Goal: Find specific page/section: Find specific page/section

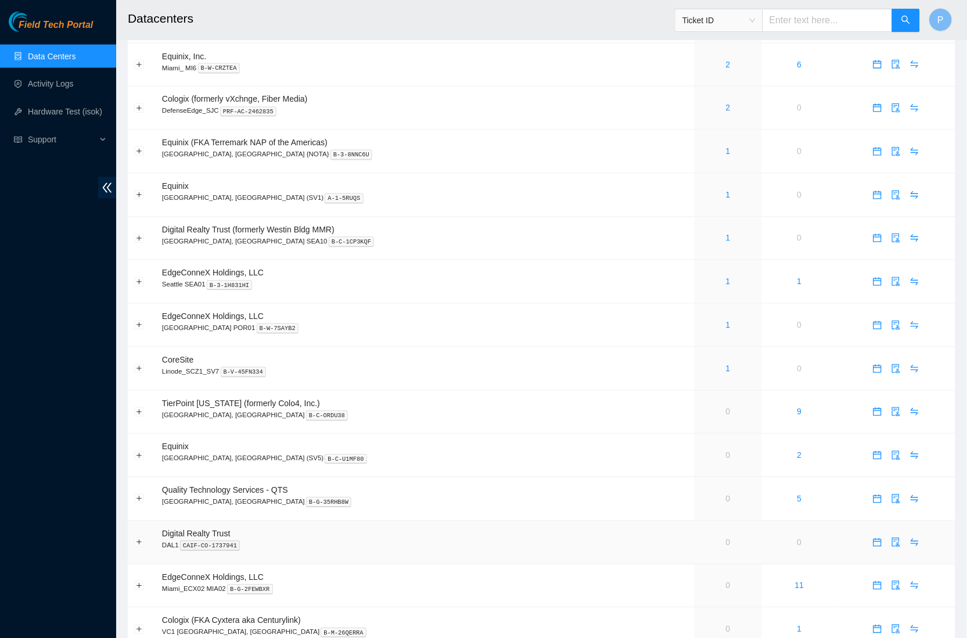
scroll to position [464, 0]
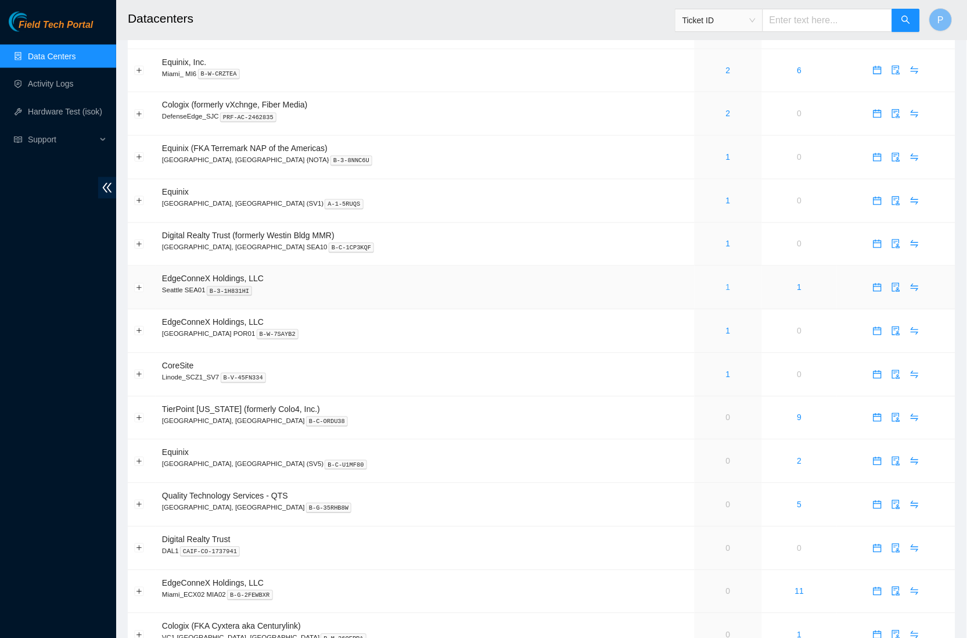
click at [726, 283] on link "1" at bounding box center [728, 287] width 5 height 9
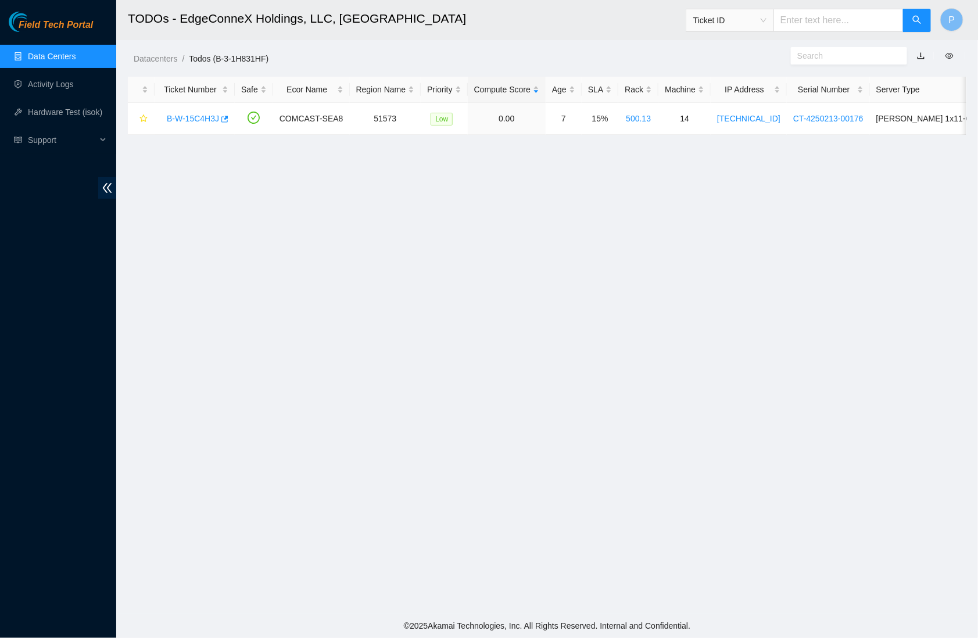
click at [919, 53] on link "button" at bounding box center [921, 55] width 8 height 9
click at [343, 197] on main "TODOs - EdgeConneX Holdings, LLC, [GEOGRAPHIC_DATA] Ticket ID P Datacenters / T…" at bounding box center [547, 307] width 862 height 614
click at [797, 25] on input "text" at bounding box center [838, 20] width 130 height 23
paste input "B-V-5X9HYWX"
type input "B-V-5X9HYWX"
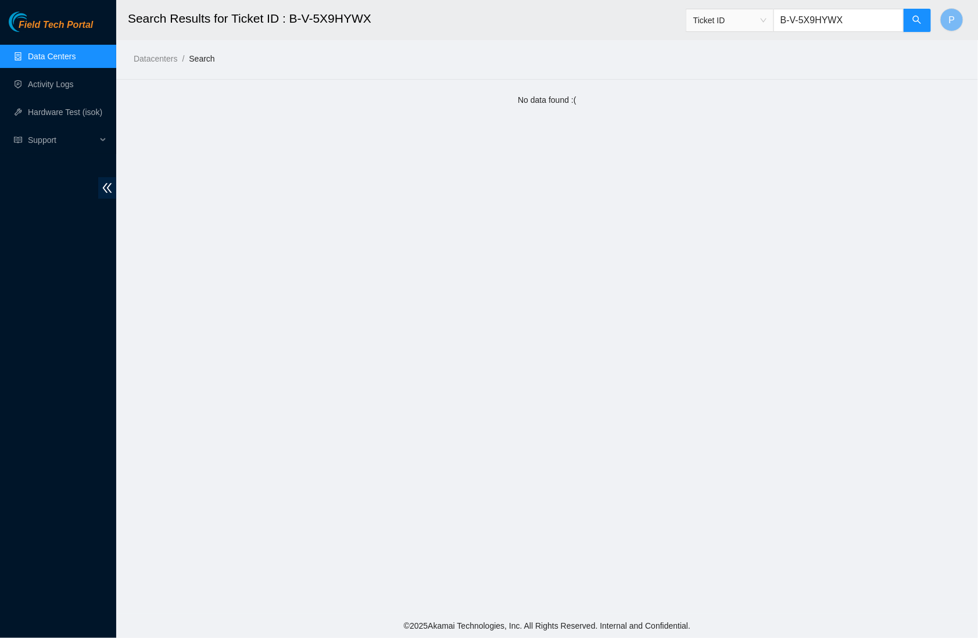
drag, startPoint x: 876, startPoint y: 16, endPoint x: 749, endPoint y: 18, distance: 127.3
click at [749, 18] on span "Ticket ID B-V-5X9HYWX" at bounding box center [809, 20] width 246 height 23
paste input "ZR"
type input "B-V-5X9HYZR"
click at [53, 52] on link "Data Centers" at bounding box center [52, 56] width 48 height 9
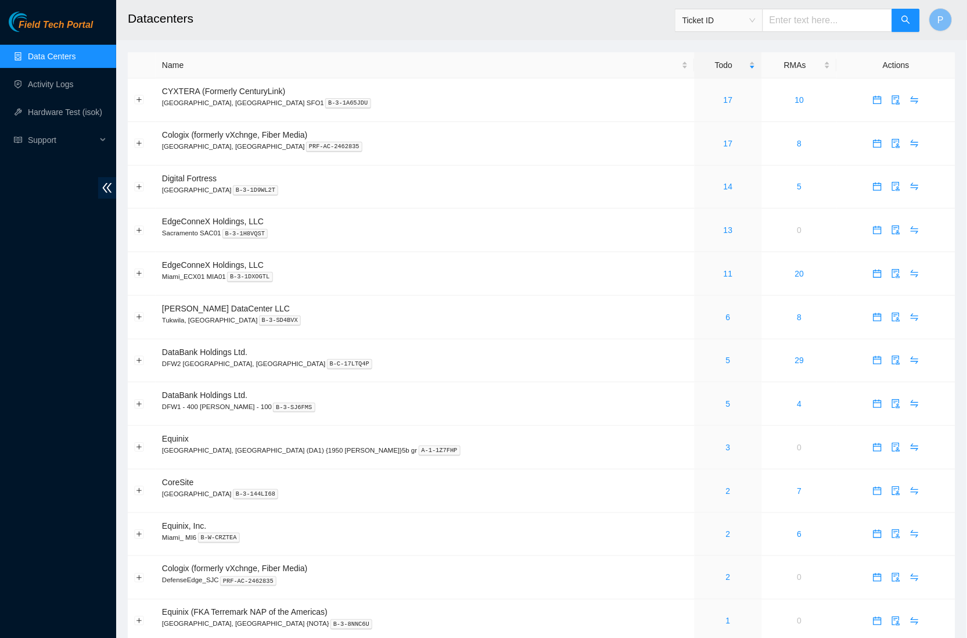
click at [56, 53] on link "Data Centers" at bounding box center [52, 56] width 48 height 9
click at [844, 24] on input "text" at bounding box center [828, 20] width 130 height 23
paste input "B-W-12K3FDR"
type input "B-W-12K3FDR"
click at [905, 24] on icon "search" at bounding box center [906, 19] width 9 height 9
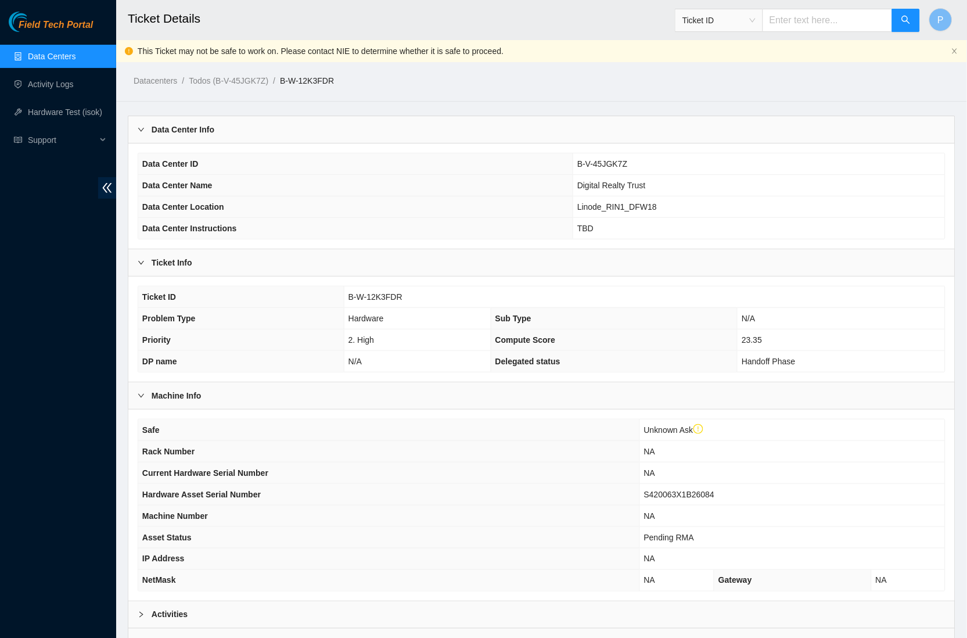
scroll to position [98, 0]
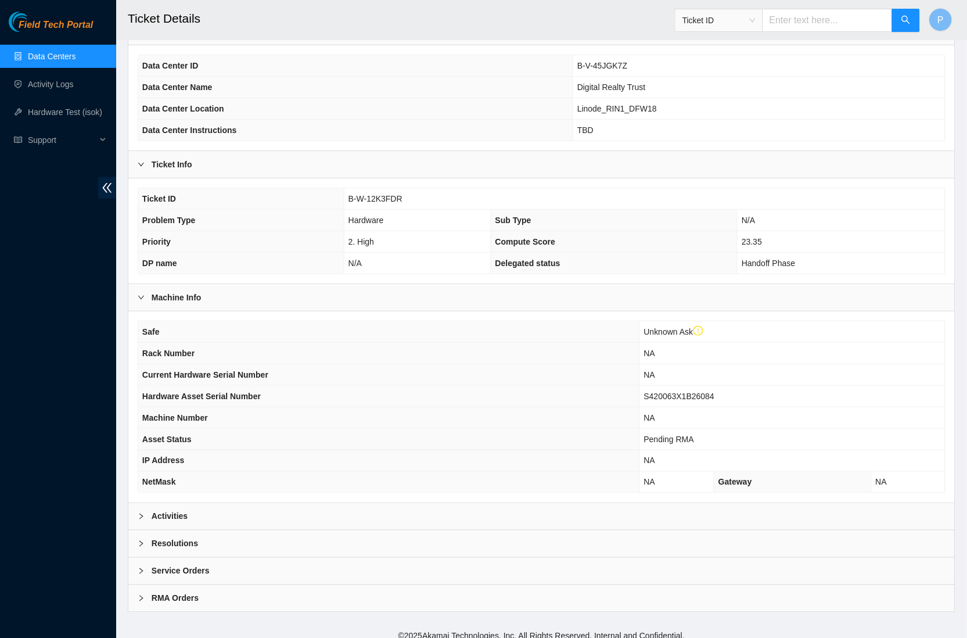
click at [434, 503] on div "Activities" at bounding box center [541, 516] width 827 height 27
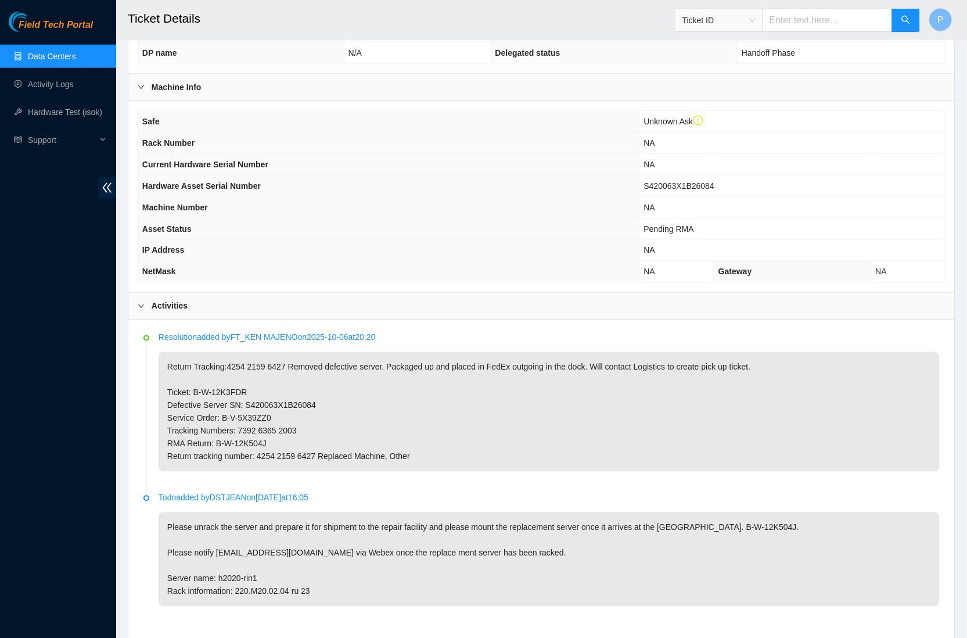
scroll to position [417, 0]
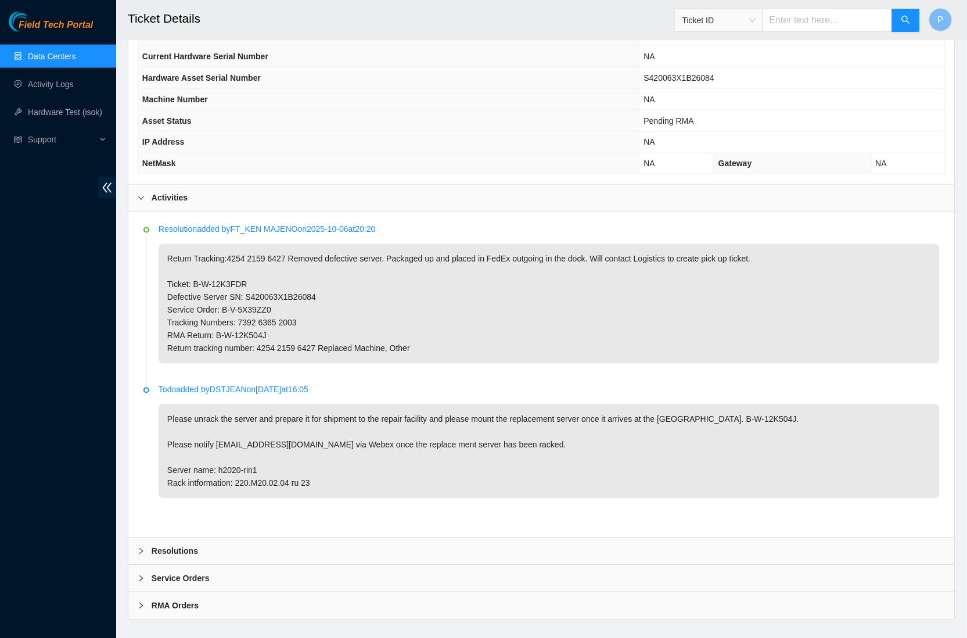
click at [76, 61] on link "Data Centers" at bounding box center [52, 56] width 48 height 9
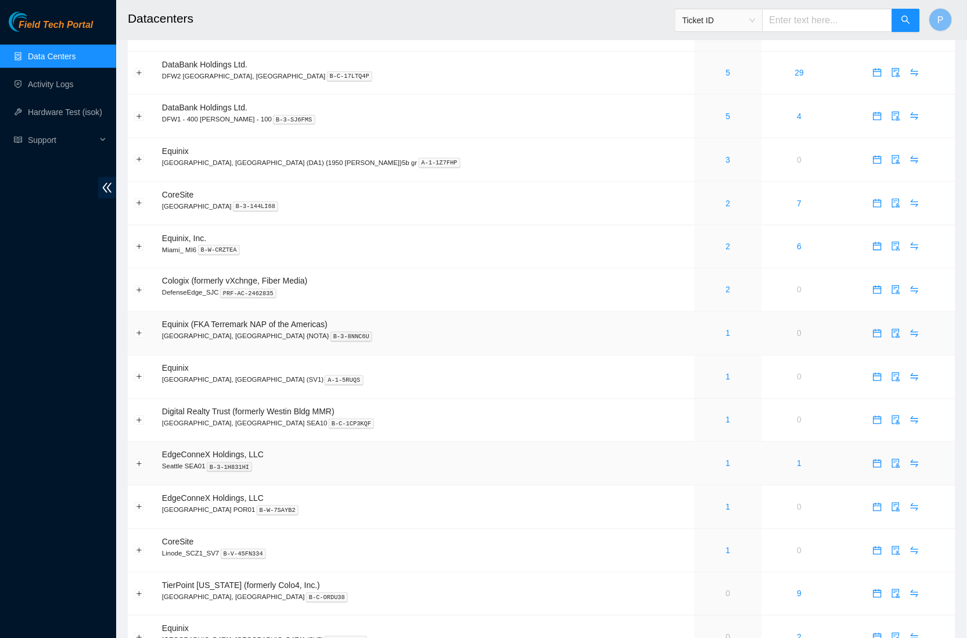
scroll to position [310, 0]
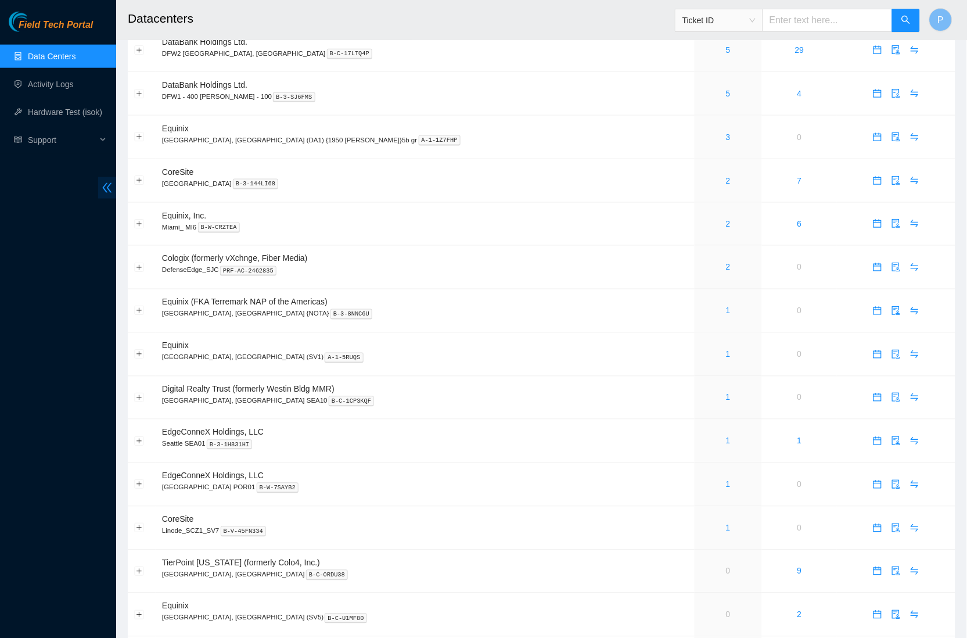
click at [107, 187] on icon "double-left" at bounding box center [107, 188] width 9 height 10
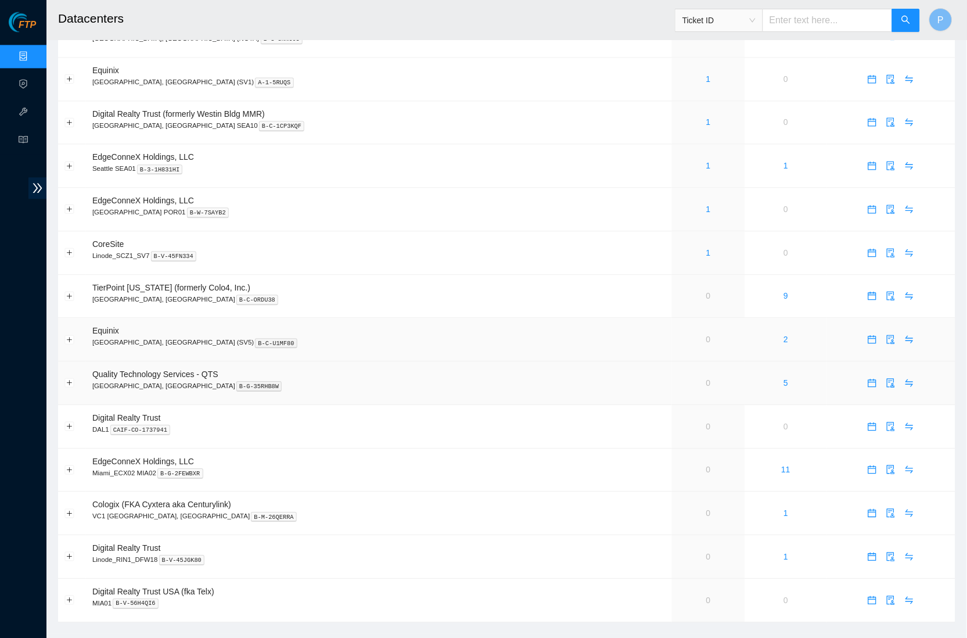
scroll to position [585, 0]
